Goal: Task Accomplishment & Management: Complete application form

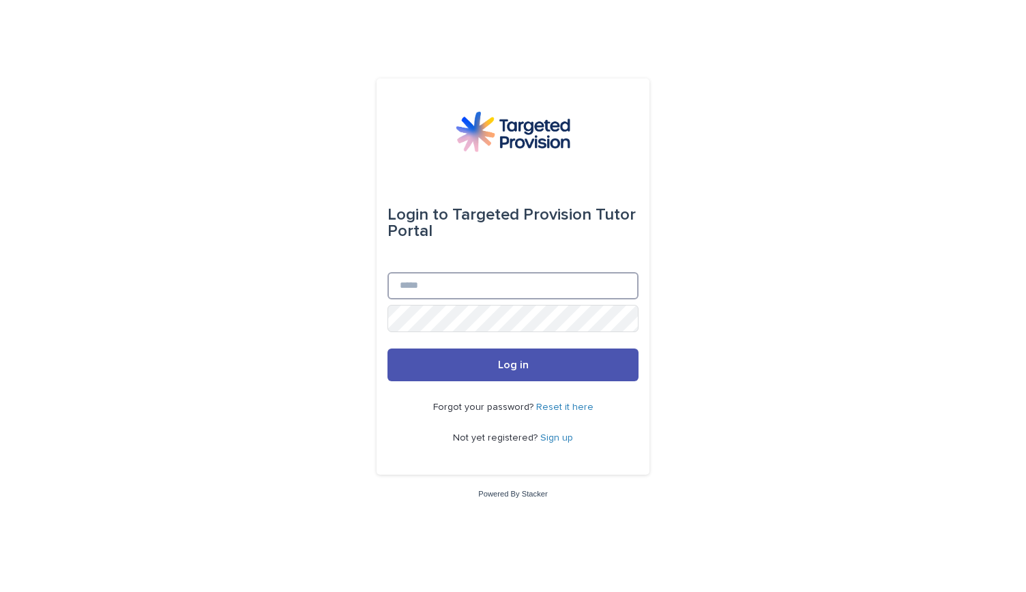
click at [426, 279] on input "Email" at bounding box center [513, 285] width 251 height 27
type input "**********"
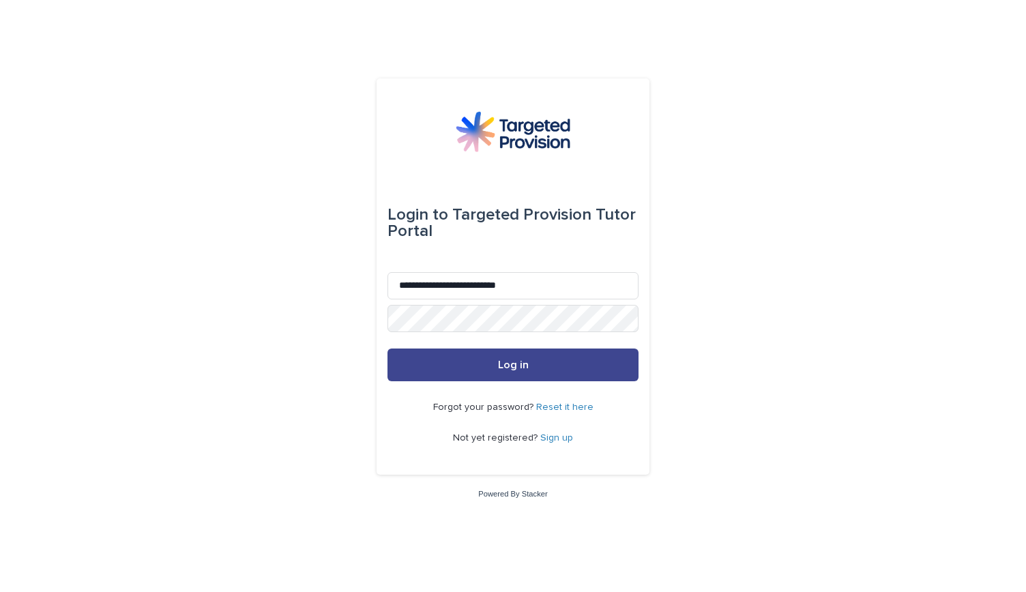
click at [518, 359] on button "Log in" at bounding box center [513, 365] width 251 height 33
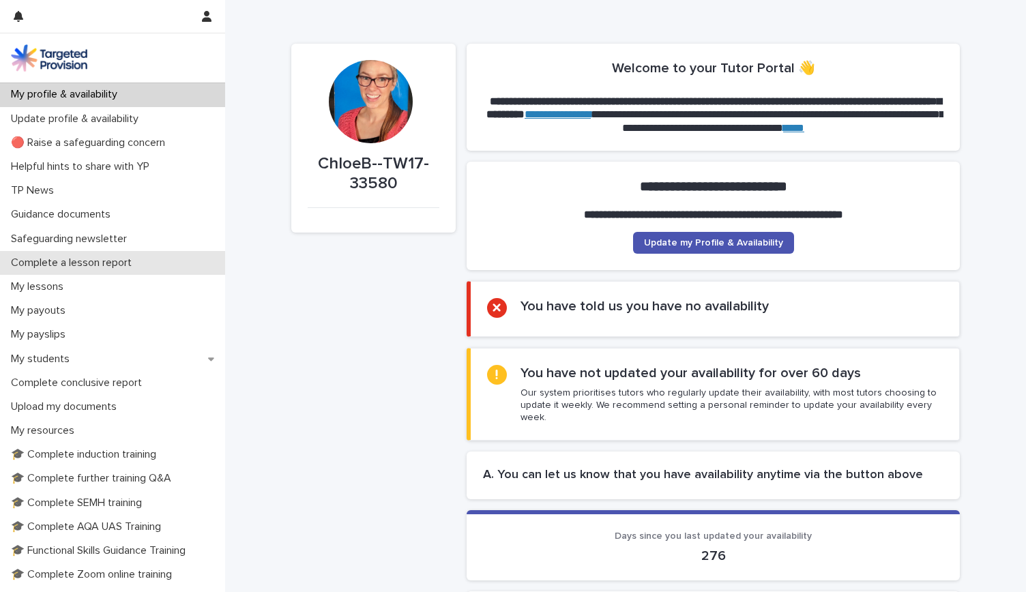
click at [132, 267] on p "Complete a lesson report" at bounding box center [73, 263] width 137 height 13
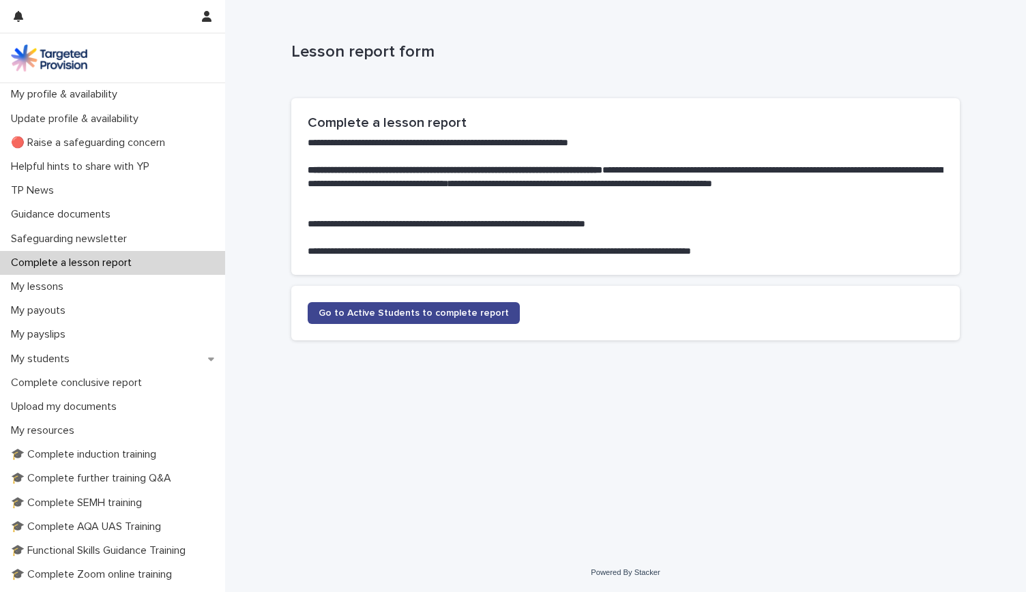
click at [361, 302] on link "Go to Active Students to complete report" at bounding box center [414, 313] width 212 height 22
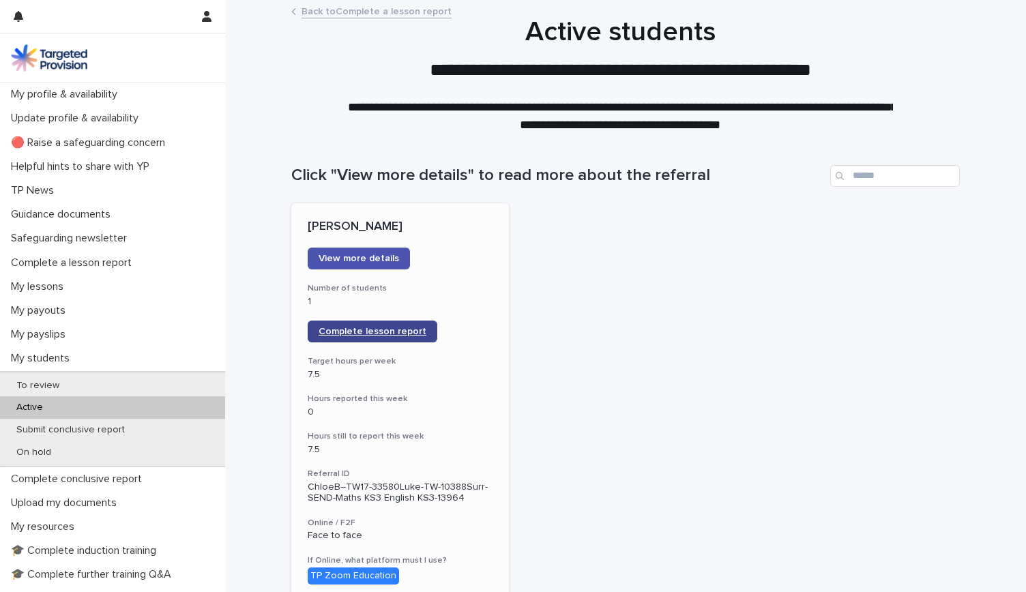
click at [387, 327] on span "Complete lesson report" at bounding box center [373, 332] width 108 height 10
